Goal: Task Accomplishment & Management: Manage account settings

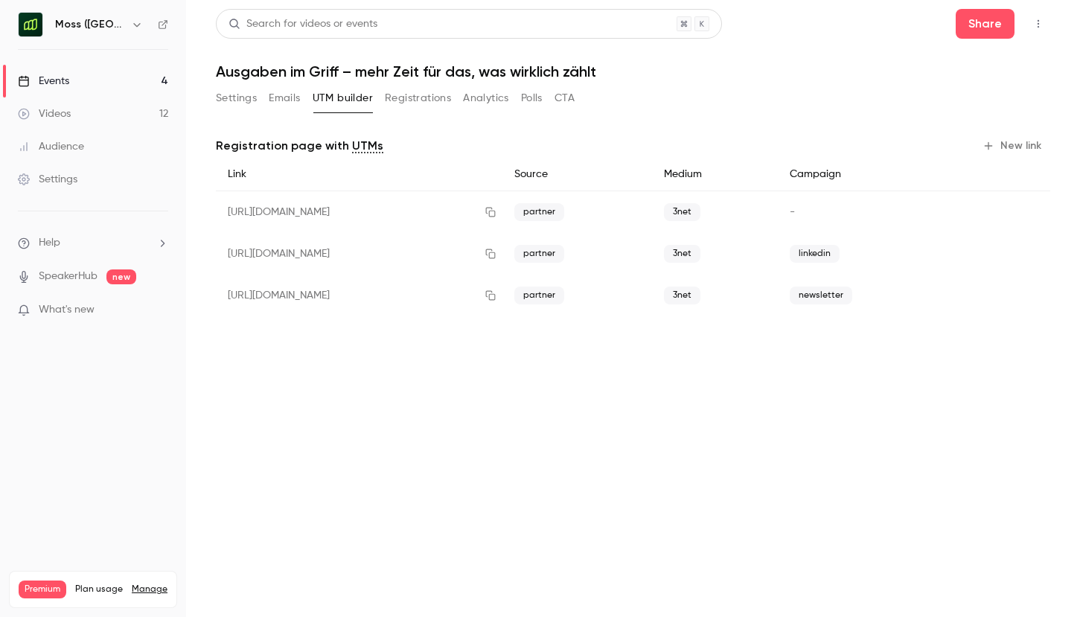
click at [292, 95] on button "Emails" at bounding box center [284, 98] width 31 height 24
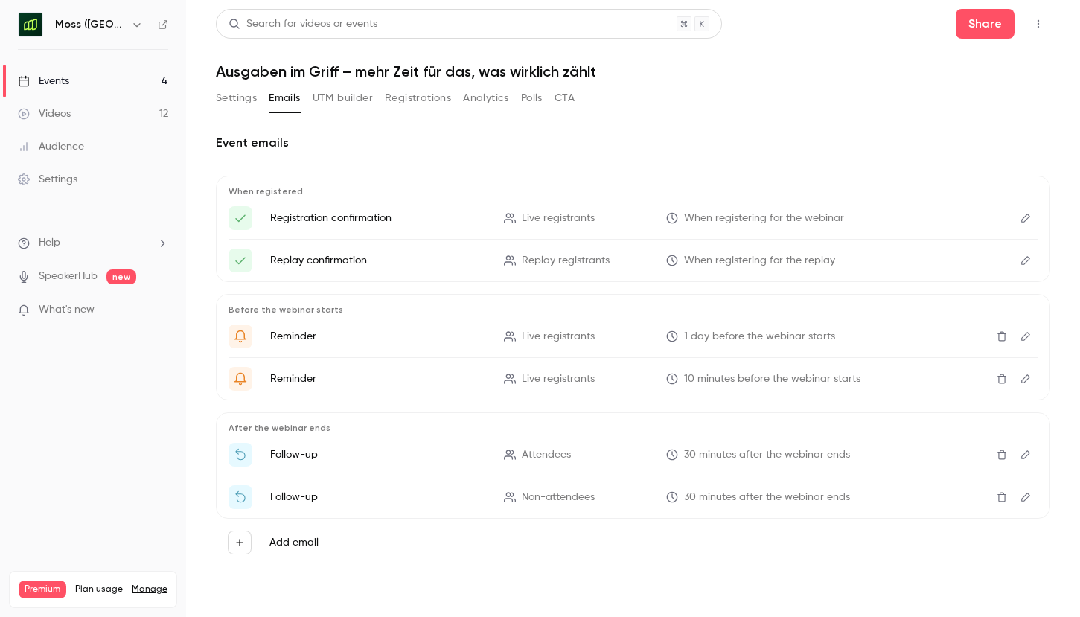
click at [430, 97] on button "Registrations" at bounding box center [418, 98] width 66 height 24
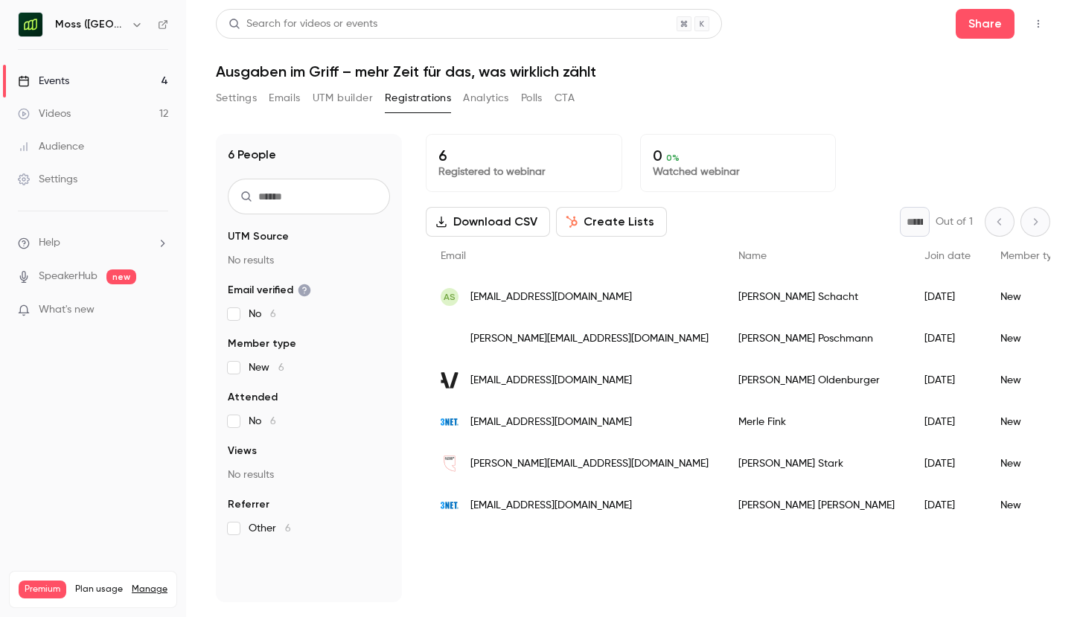
click at [760, 107] on div "Settings Emails UTM builder Registrations Analytics Polls CTA" at bounding box center [633, 101] width 835 height 30
click at [789, 91] on div "Settings Emails UTM builder Registrations Analytics Polls CTA" at bounding box center [633, 101] width 835 height 30
click at [862, 112] on div "Settings Emails UTM builder Registrations Analytics Polls CTA" at bounding box center [633, 101] width 835 height 30
click at [477, 224] on button "Download CSV" at bounding box center [488, 222] width 124 height 30
click at [288, 99] on button "Emails" at bounding box center [284, 98] width 31 height 24
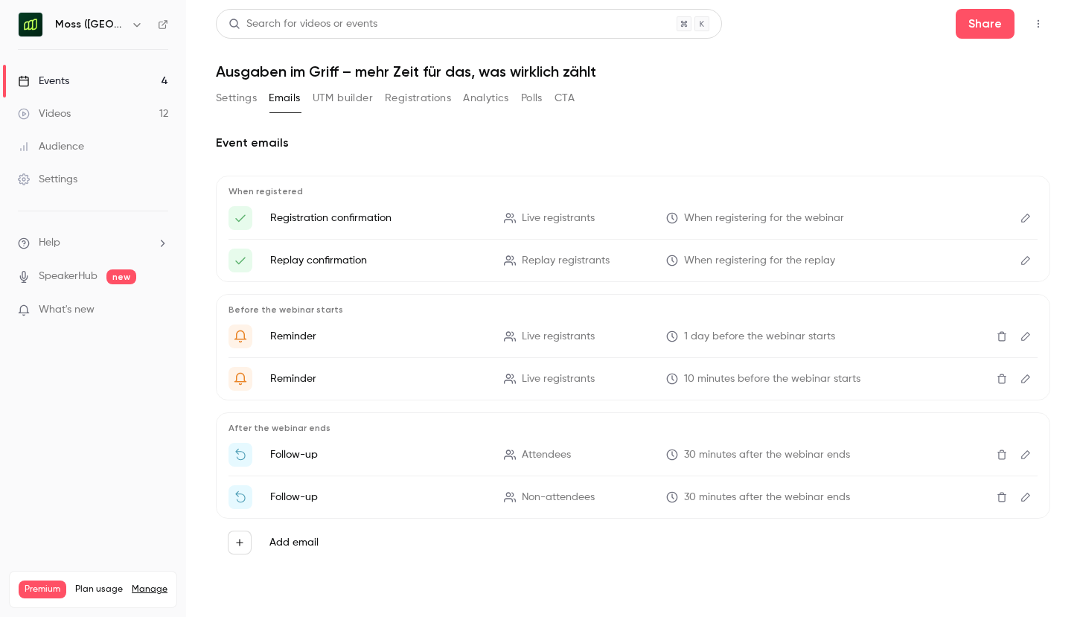
click at [714, 226] on span "When registering for the webinar" at bounding box center [764, 219] width 160 height 16
click at [559, 139] on h2 "Event emails" at bounding box center [633, 143] width 835 height 18
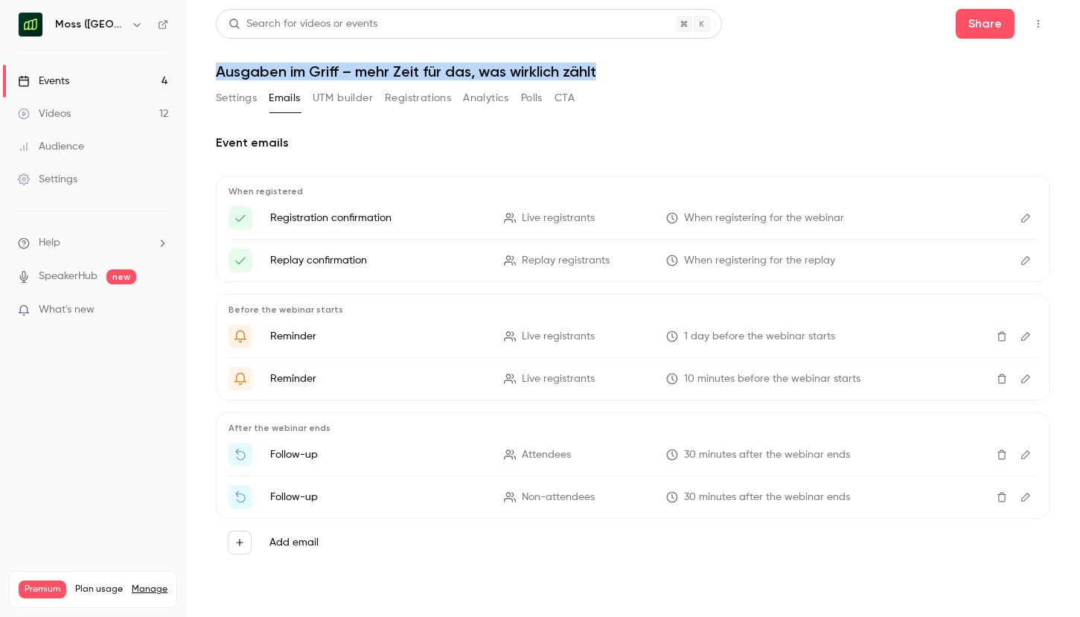
drag, startPoint x: 215, startPoint y: 72, endPoint x: 622, endPoint y: 74, distance: 406.6
click at [623, 76] on h1 "Ausgaben im Griff – mehr Zeit für das, was wirklich zählt" at bounding box center [633, 72] width 835 height 18
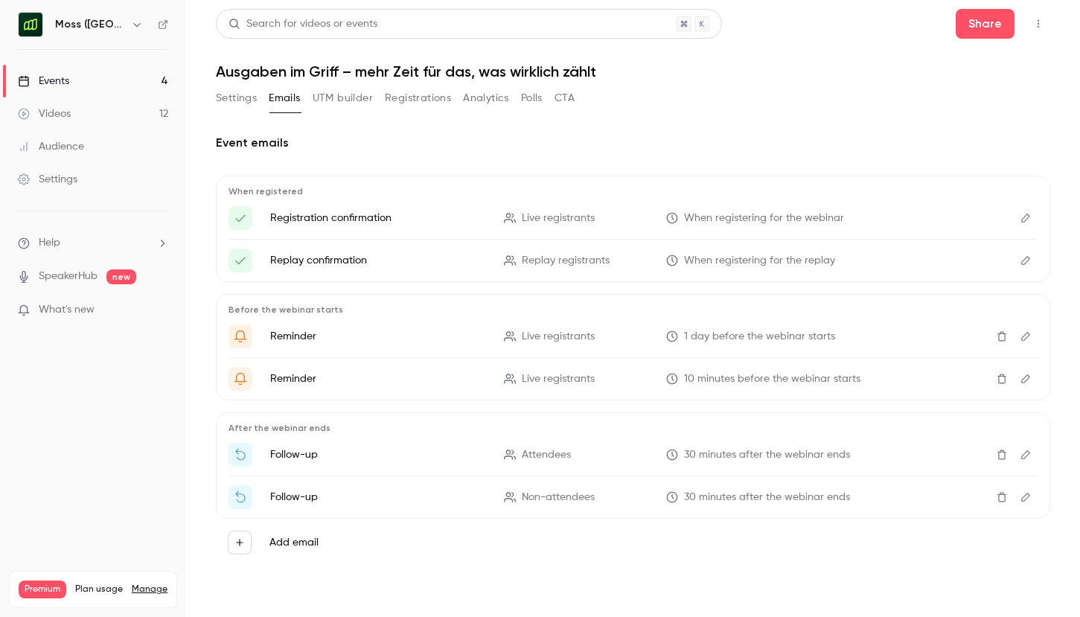
click at [615, 124] on div "Event emails When registered Registration confirmation Live registrants When re…" at bounding box center [633, 356] width 835 height 480
click at [246, 89] on button "Settings" at bounding box center [236, 98] width 41 height 24
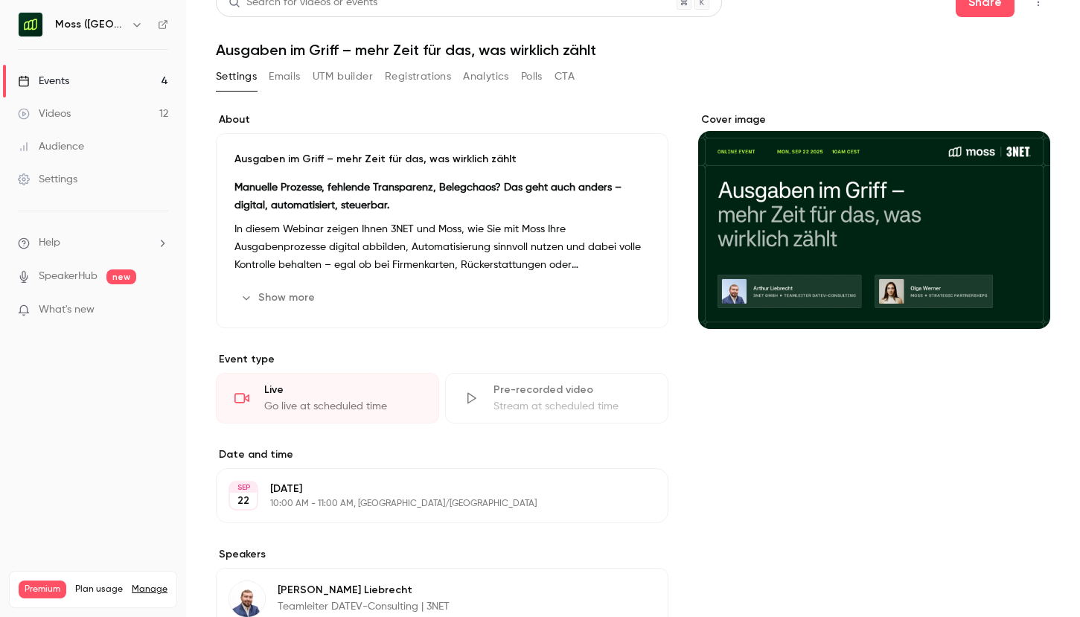
scroll to position [28, 0]
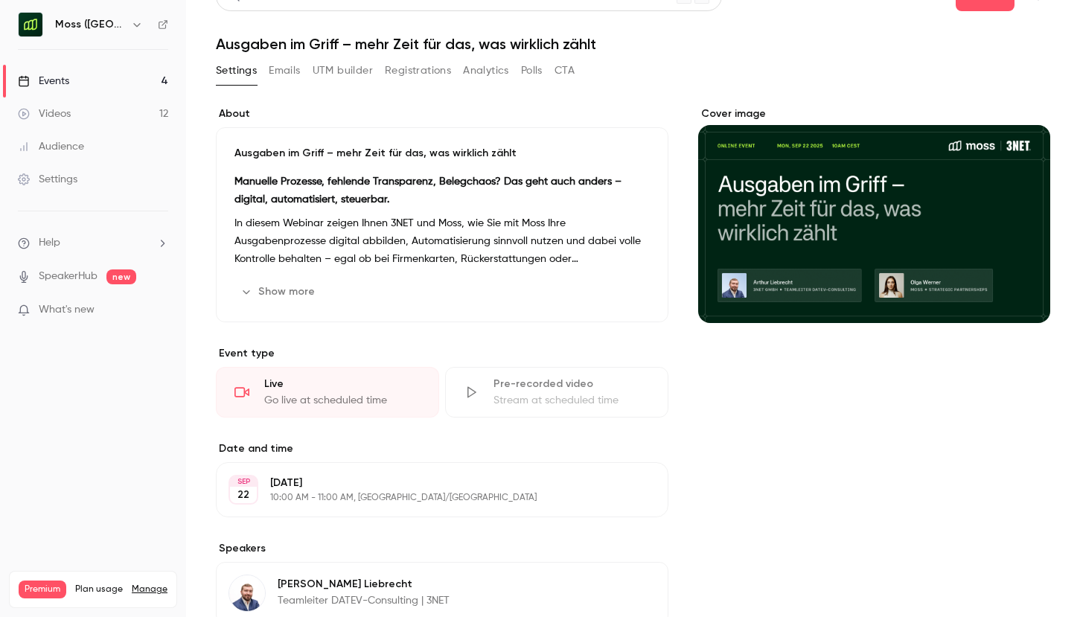
click at [335, 67] on button "UTM builder" at bounding box center [343, 71] width 60 height 24
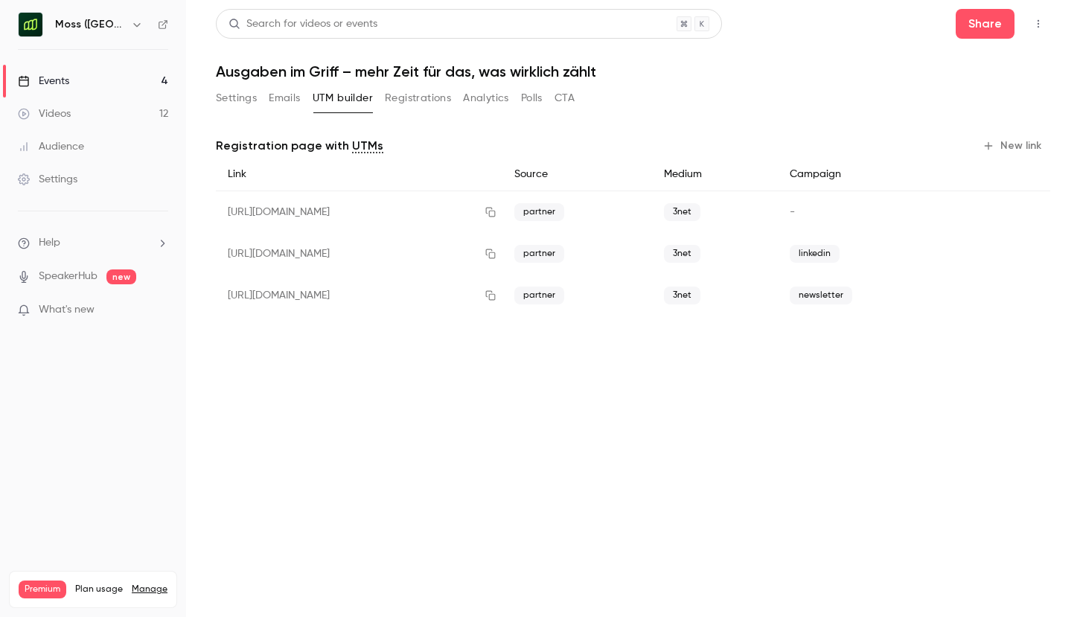
click at [805, 68] on h1 "Ausgaben im Griff – mehr Zeit für das, was wirklich zählt" at bounding box center [633, 72] width 835 height 18
click at [831, 92] on div "Settings Emails UTM builder Registrations Analytics Polls CTA" at bounding box center [633, 101] width 835 height 30
